Goal: Complete application form

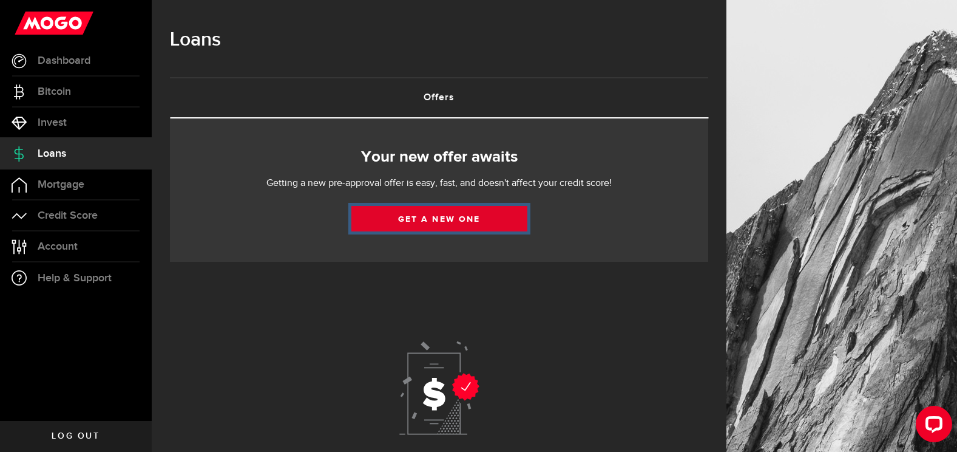
click at [435, 216] on link "Get a new one" at bounding box center [439, 218] width 176 height 25
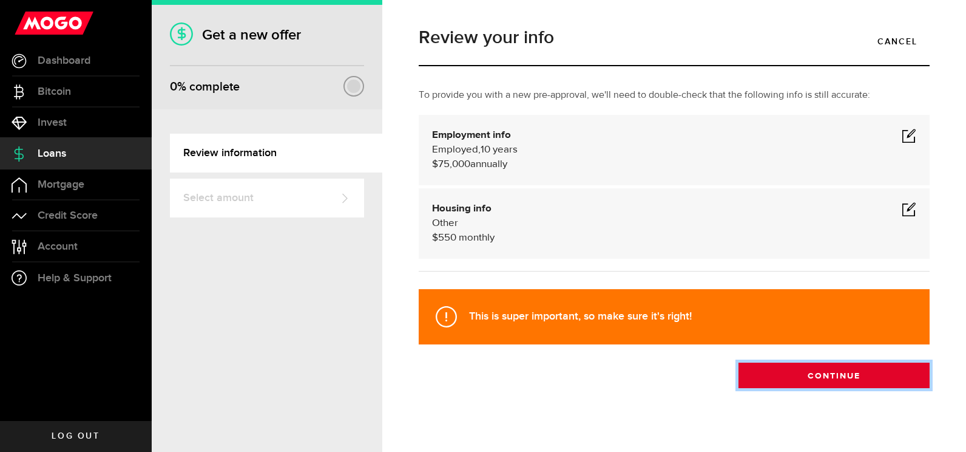
click at [800, 367] on button "Continue" at bounding box center [834, 374] width 191 height 25
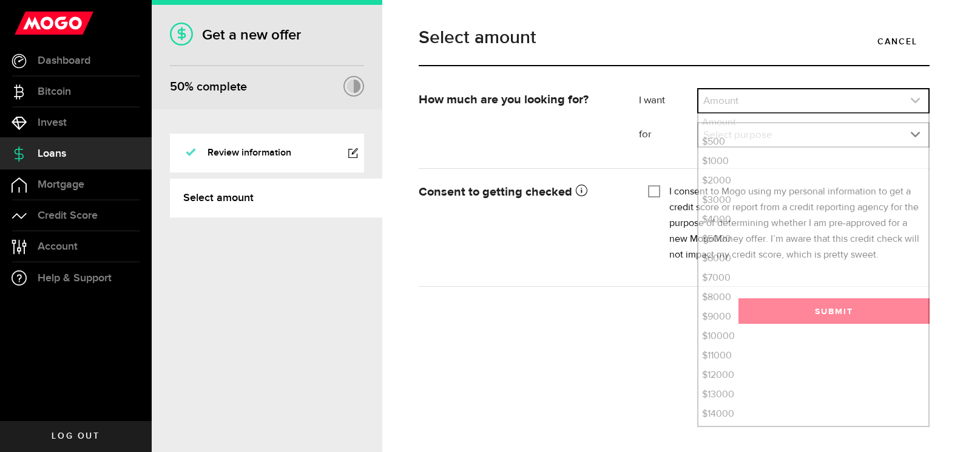
click at [738, 103] on link "expand select" at bounding box center [814, 100] width 230 height 23
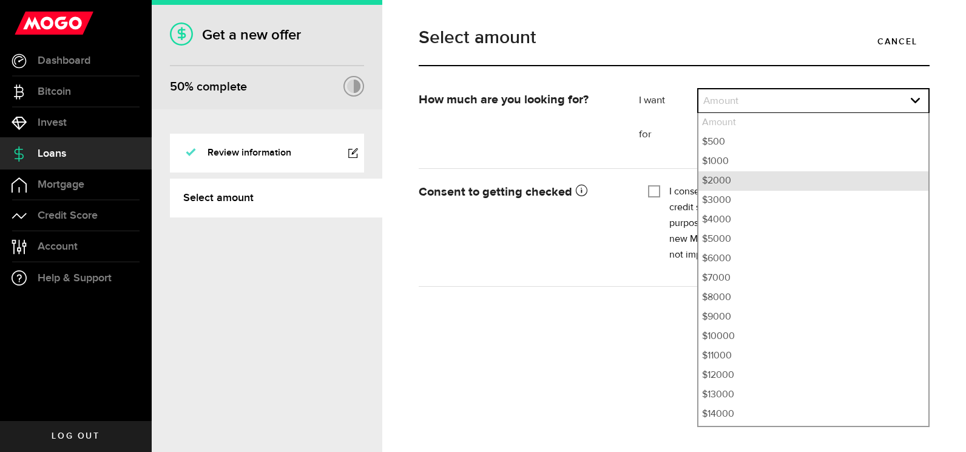
click at [720, 181] on li "$2000" at bounding box center [814, 180] width 230 height 19
select select "2000"
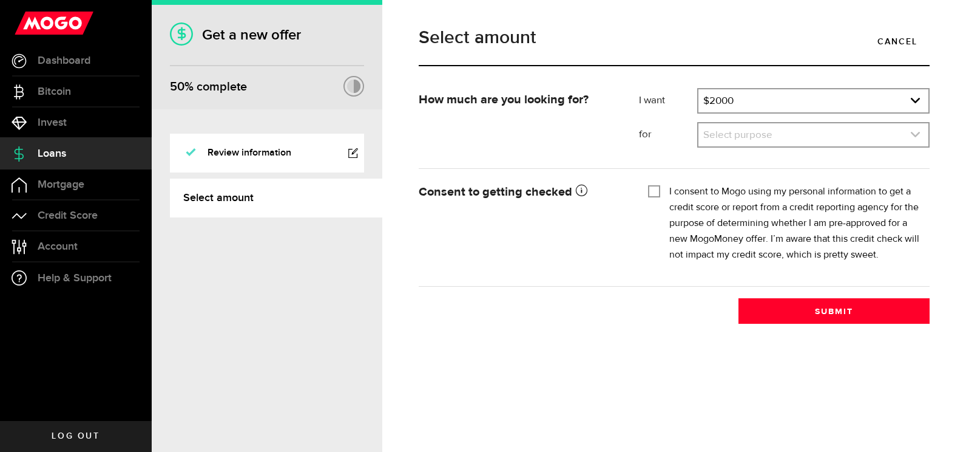
click at [759, 131] on link "expand select" at bounding box center [814, 134] width 230 height 23
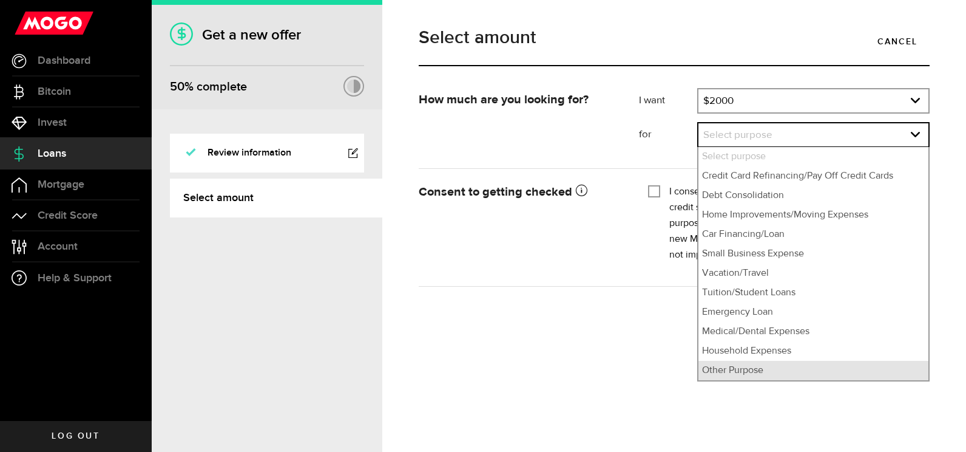
click at [745, 376] on li "Other Purpose" at bounding box center [814, 370] width 230 height 19
select select "Other Purpose"
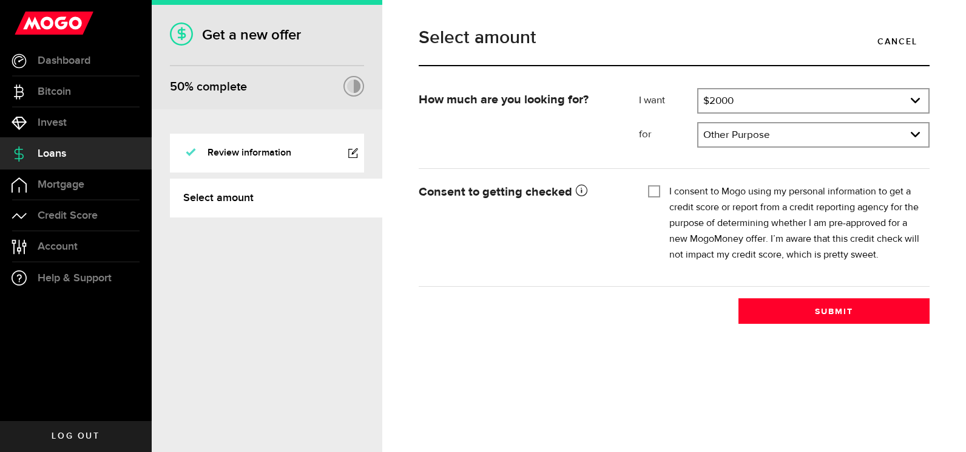
click at [654, 191] on input "I consent to Mogo using my personal information to get a credit score or report…" at bounding box center [654, 190] width 12 height 12
checkbox input "true"
click at [902, 335] on div "Select amount Cancel How much are you looking for? I want Amount How much credi…" at bounding box center [674, 226] width 584 height 452
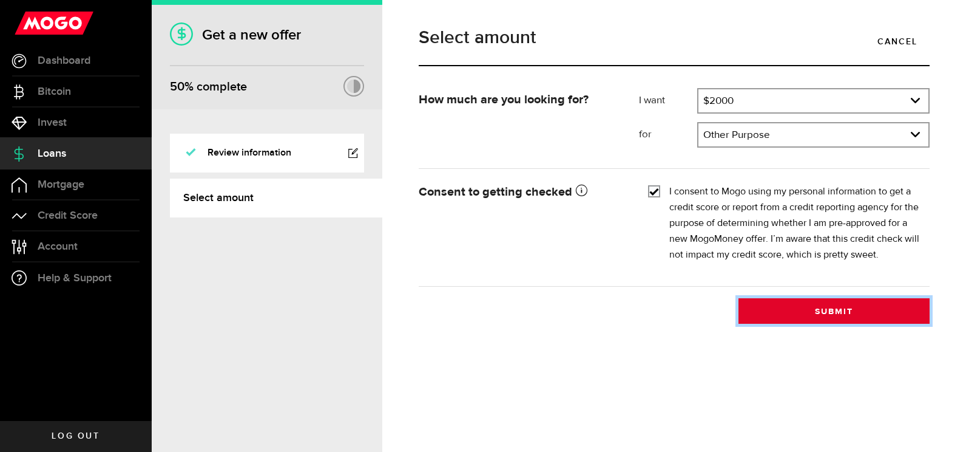
click at [834, 303] on button "Submit" at bounding box center [834, 310] width 191 height 25
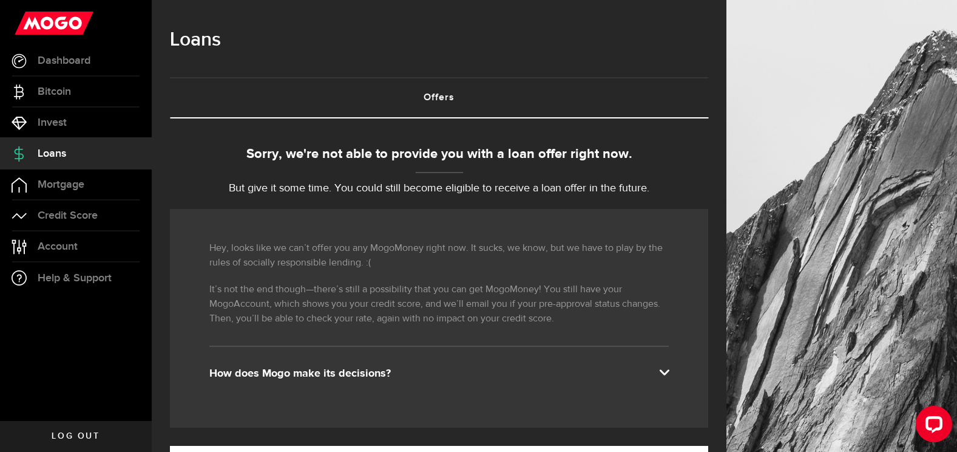
click at [669, 373] on span at bounding box center [664, 371] width 10 height 10
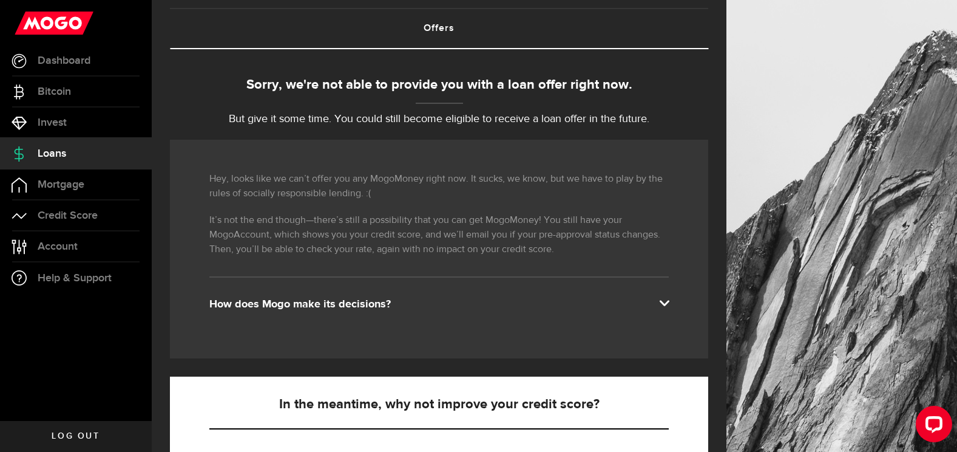
scroll to position [62, 0]
